Goal: Transaction & Acquisition: Obtain resource

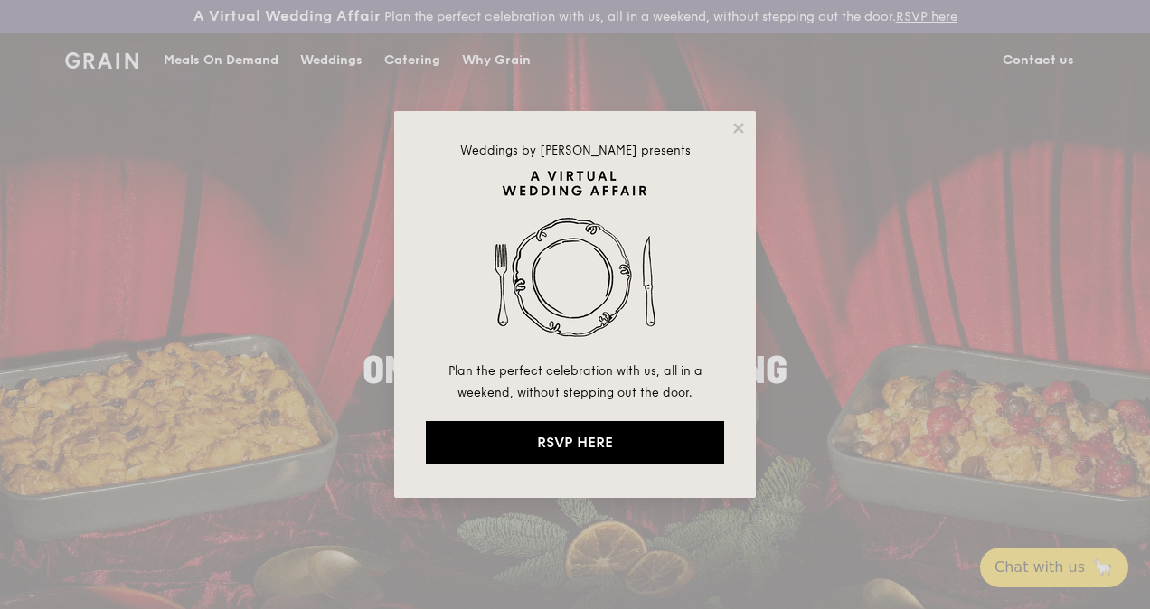
click at [736, 118] on div "Weddings by [PERSON_NAME] presents Plan the perfect celebration with us, all in…" at bounding box center [575, 304] width 362 height 387
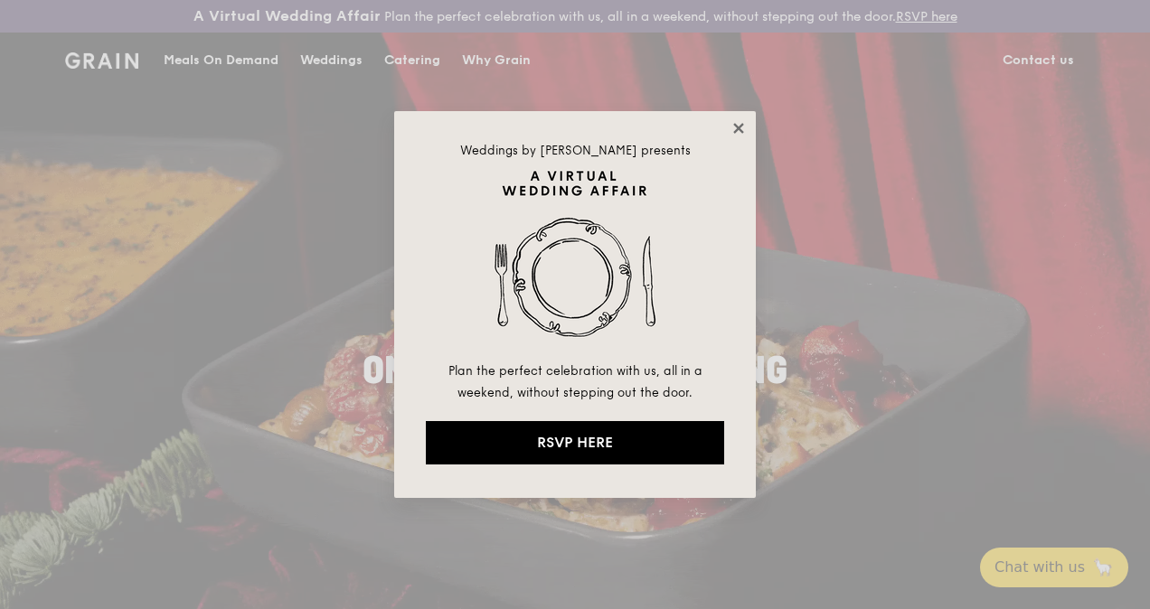
click at [740, 125] on icon at bounding box center [739, 128] width 16 height 16
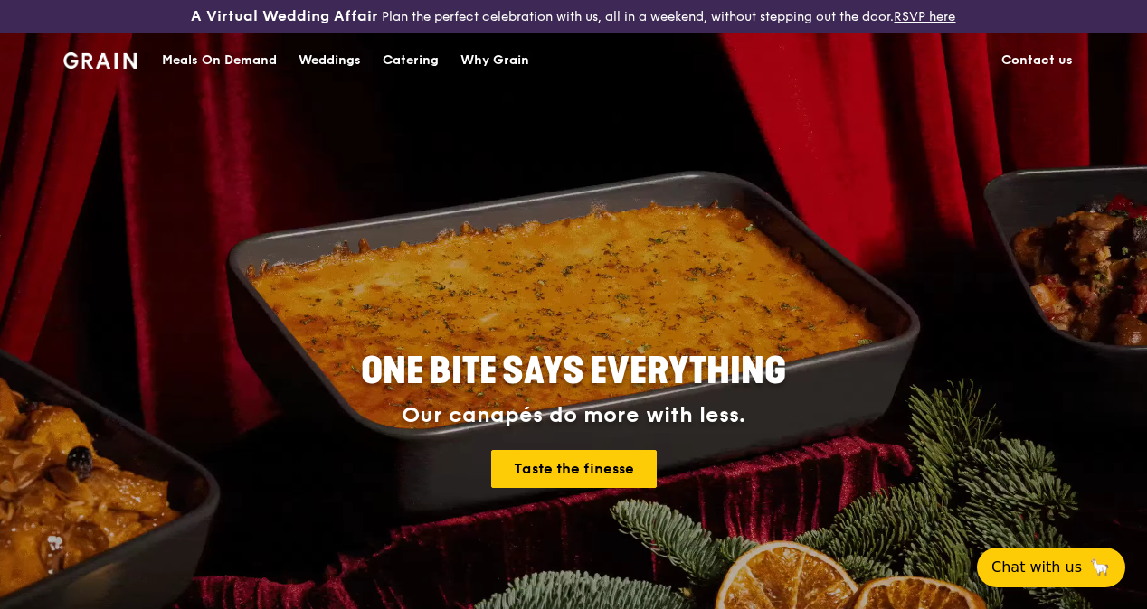
click at [398, 72] on div "Catering" at bounding box center [410, 60] width 56 height 54
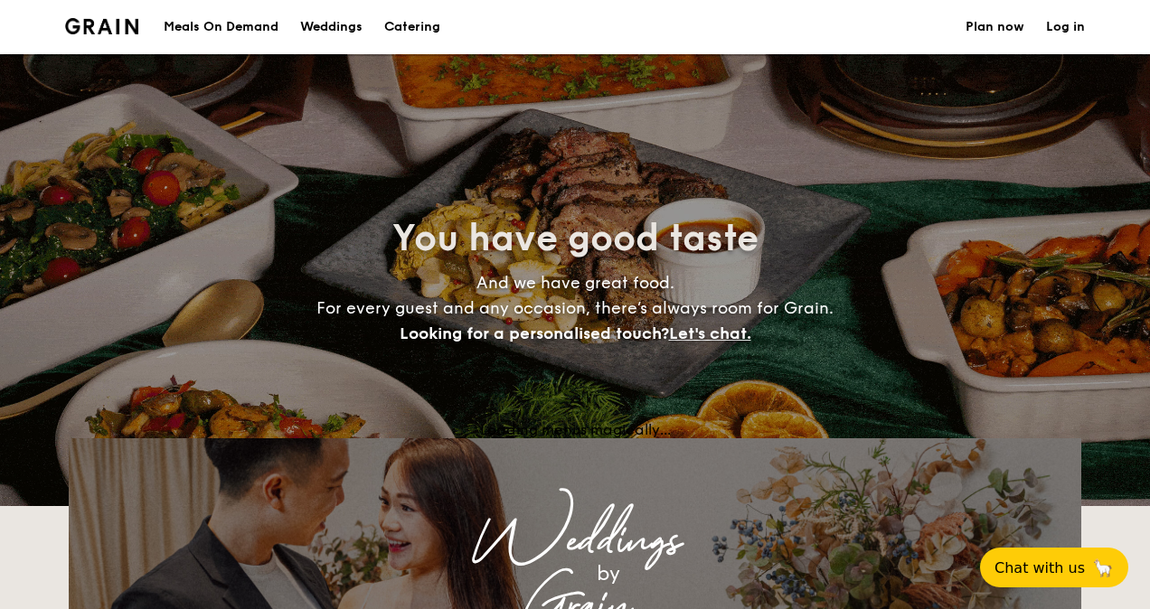
select select
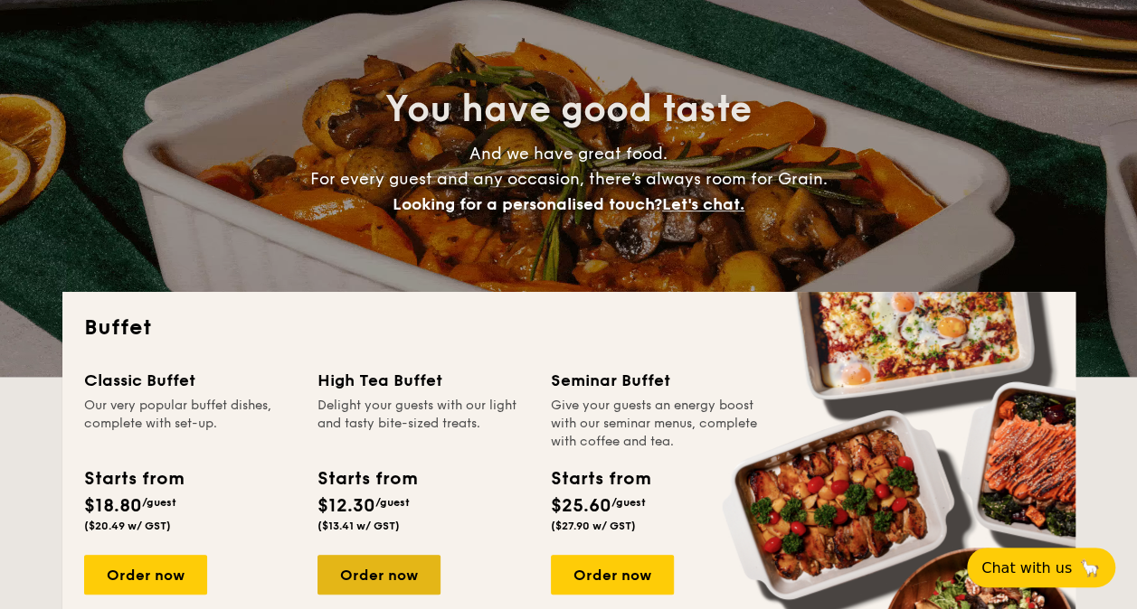
scroll to position [362, 0]
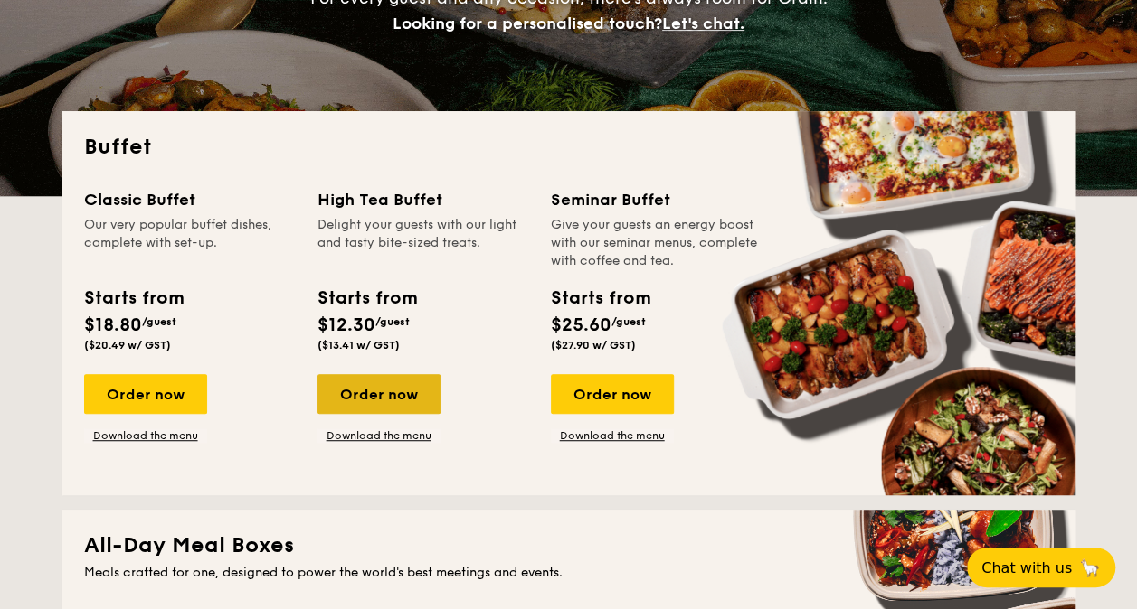
click at [383, 384] on div "Order now" at bounding box center [378, 394] width 123 height 40
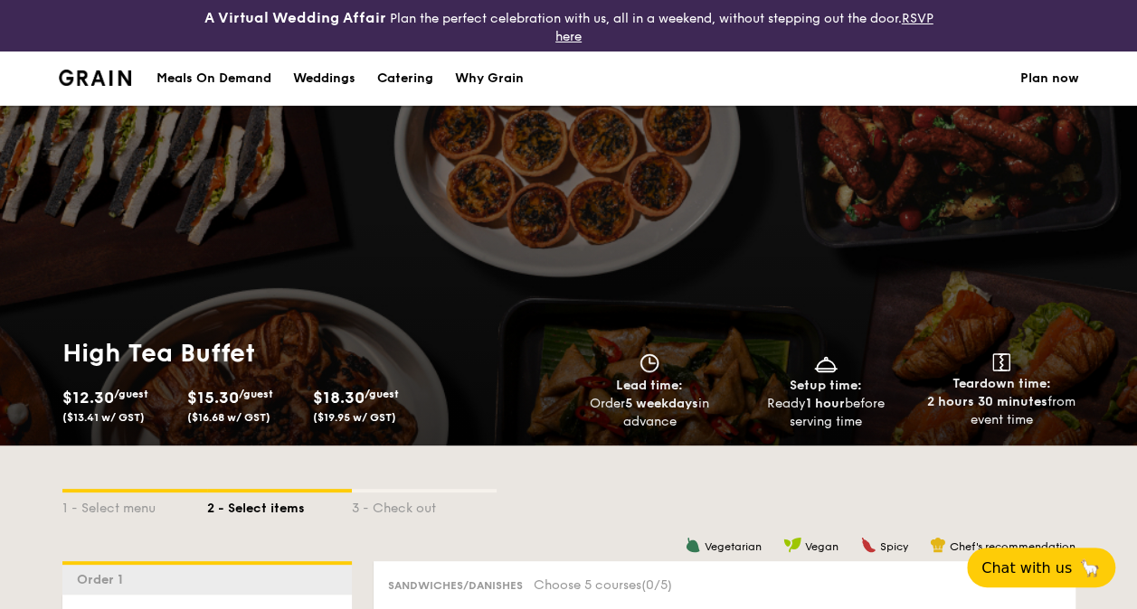
select select
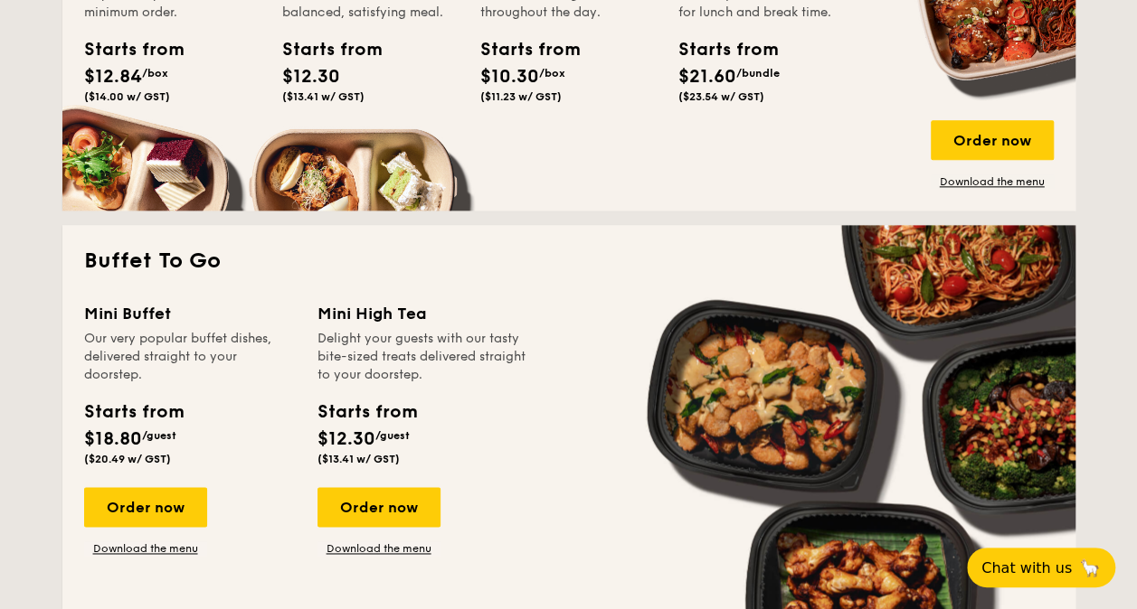
scroll to position [1045, 0]
click at [387, 544] on link "Download the menu" at bounding box center [378, 549] width 123 height 14
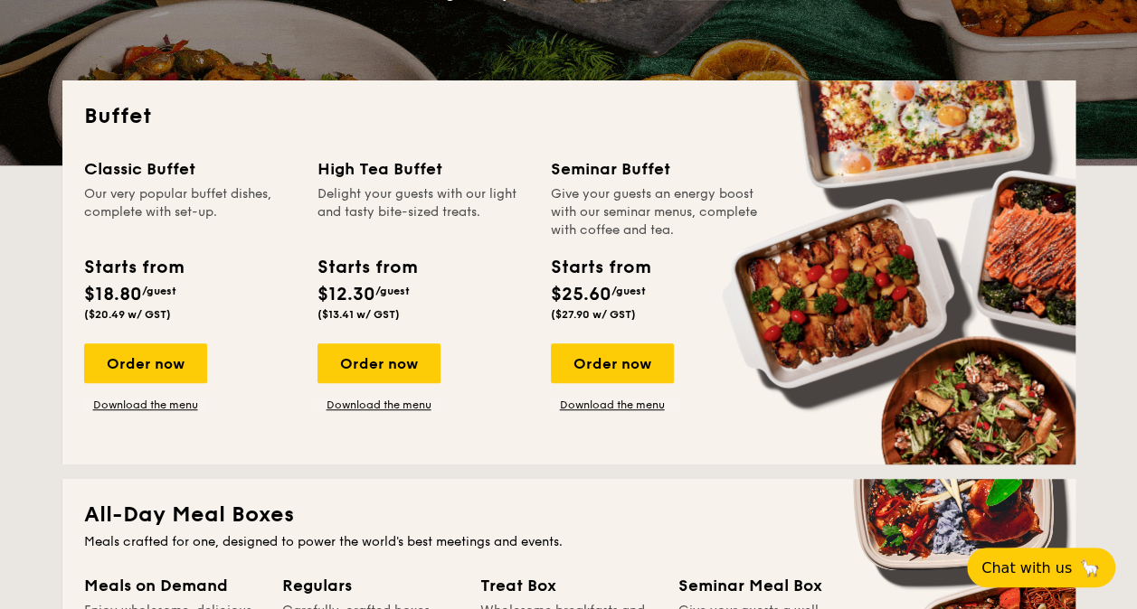
scroll to position [0, 0]
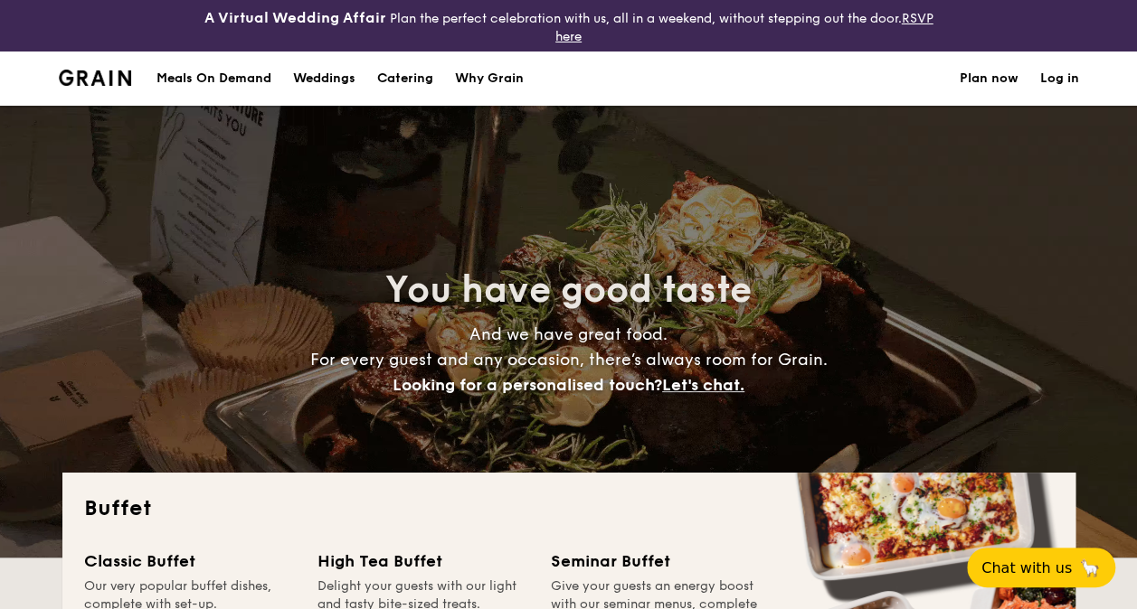
click at [107, 74] on img at bounding box center [95, 78] width 73 height 16
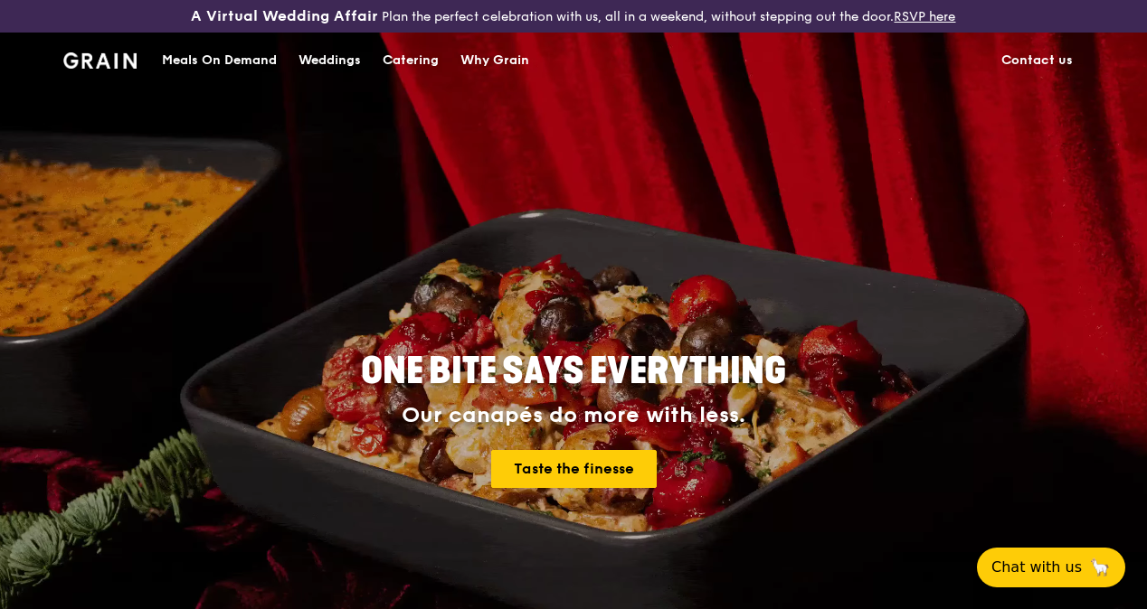
click at [429, 70] on div "Catering" at bounding box center [410, 60] width 56 height 54
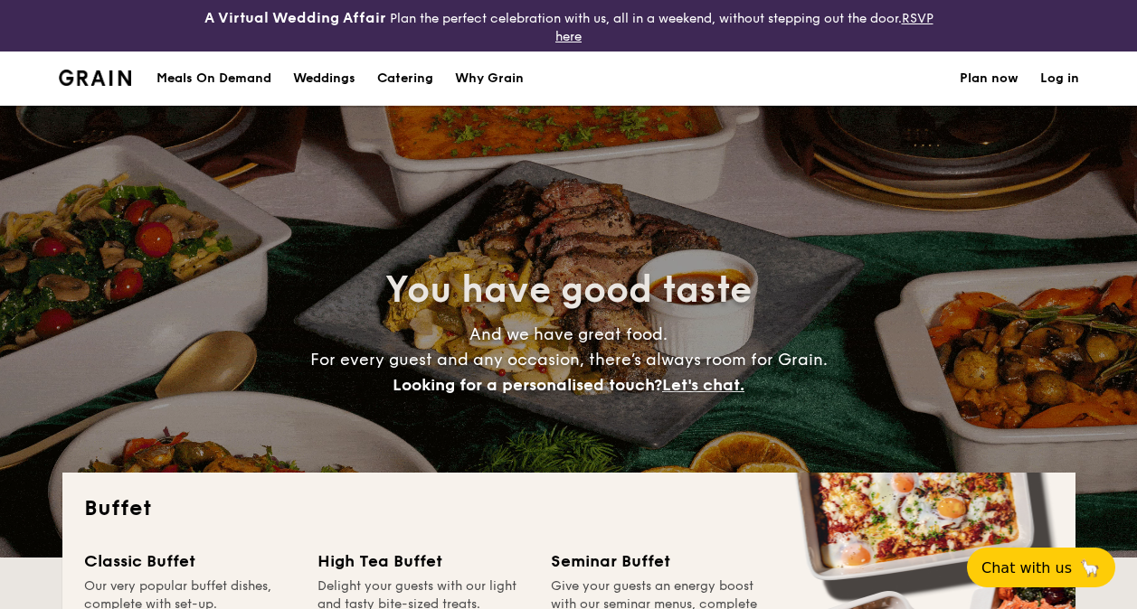
select select
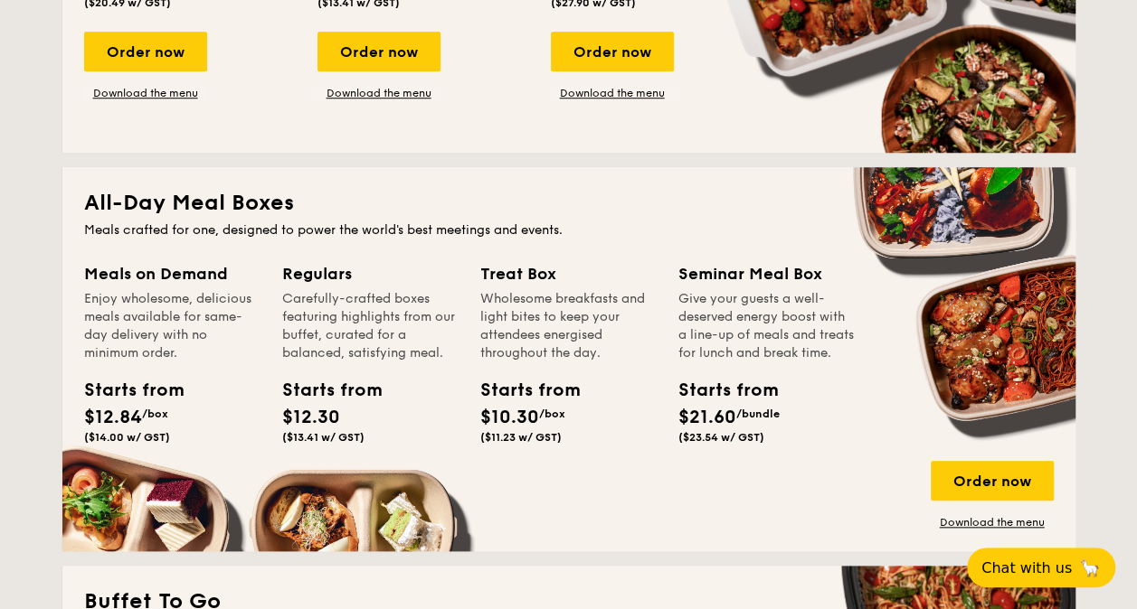
scroll to position [814, 0]
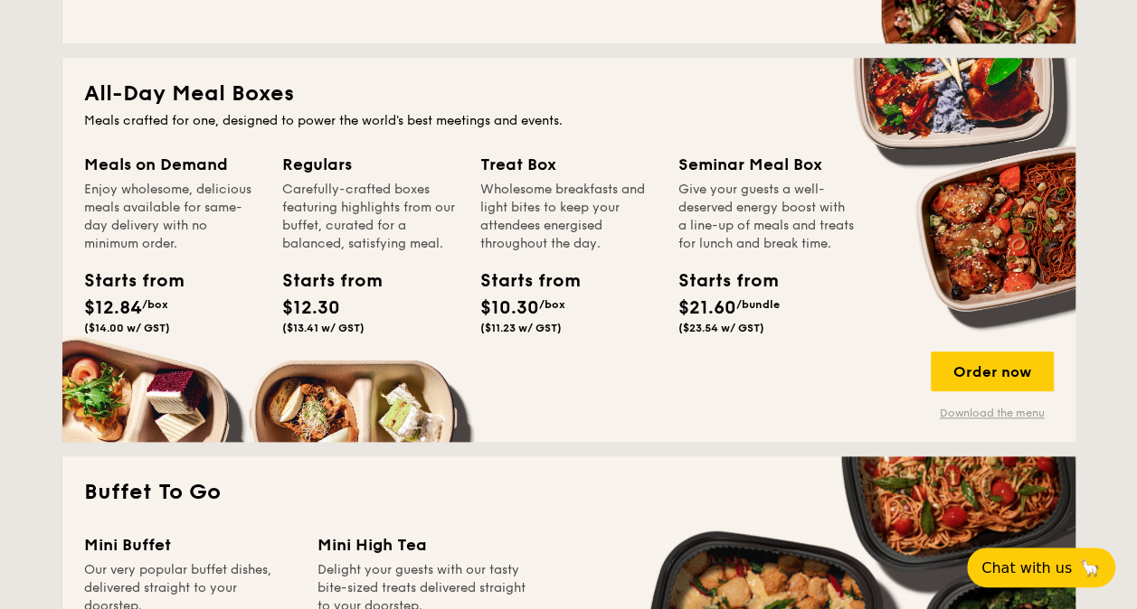
click at [994, 412] on link "Download the menu" at bounding box center [991, 413] width 123 height 14
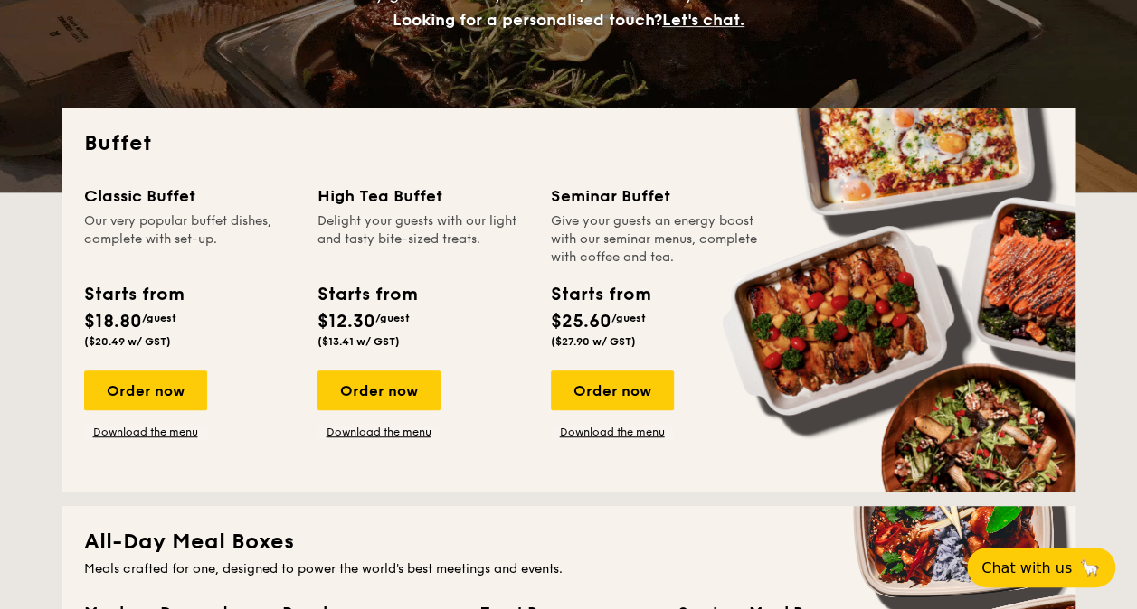
scroll to position [362, 0]
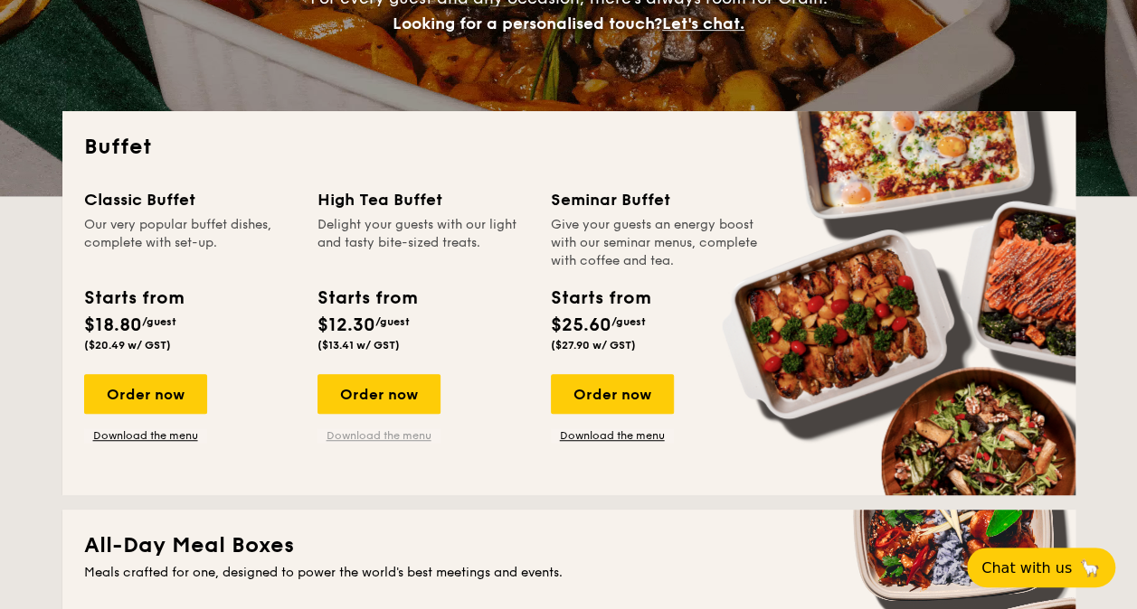
click at [377, 438] on link "Download the menu" at bounding box center [378, 436] width 123 height 14
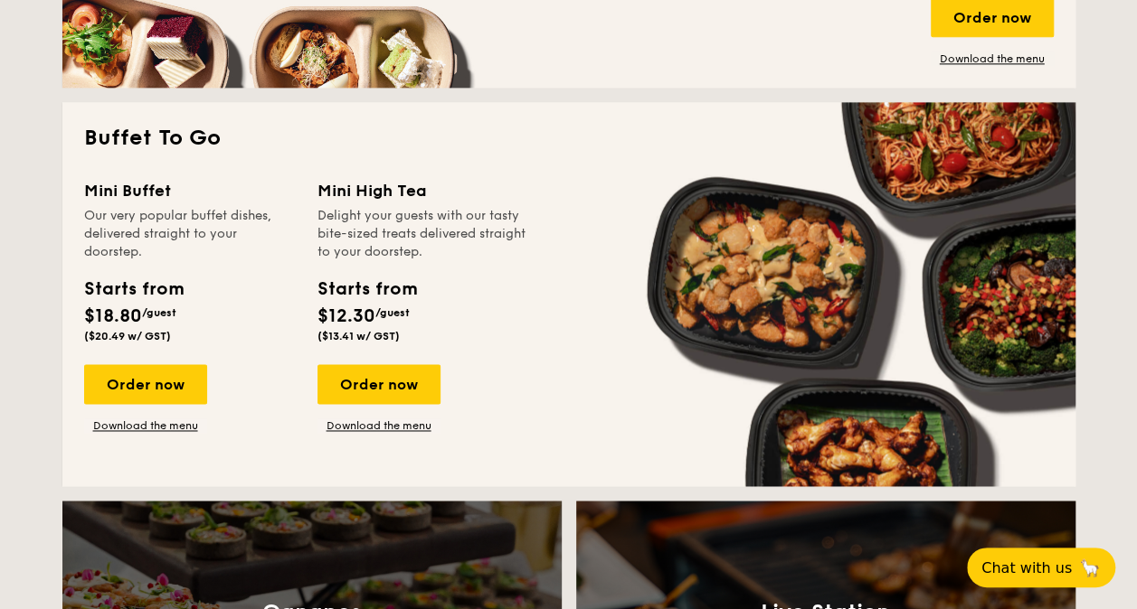
scroll to position [1175, 0]
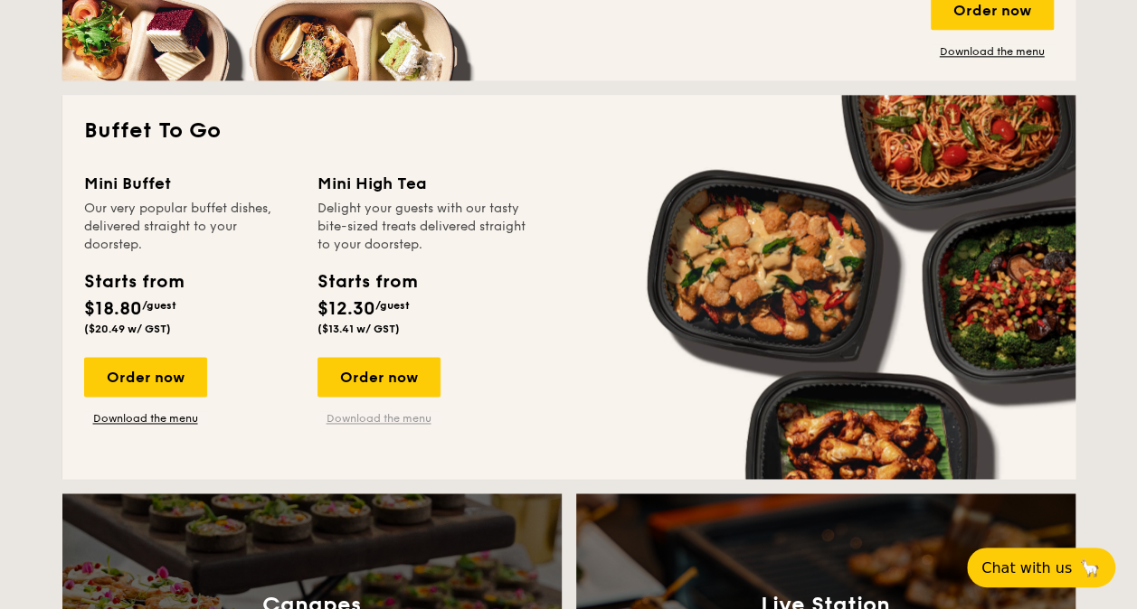
click at [380, 413] on link "Download the menu" at bounding box center [378, 418] width 123 height 14
